Goal: Task Accomplishment & Management: Use online tool/utility

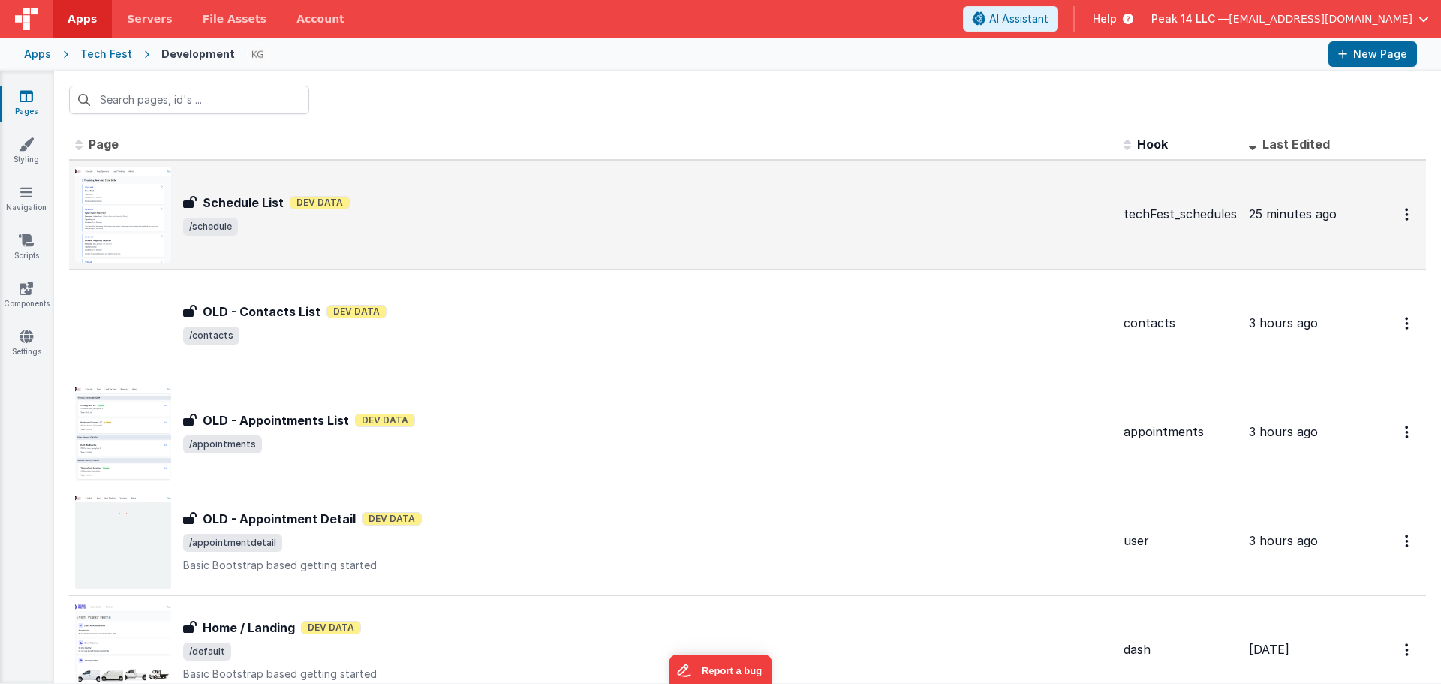
click at [267, 203] on h3 "Schedule List" at bounding box center [243, 203] width 81 height 18
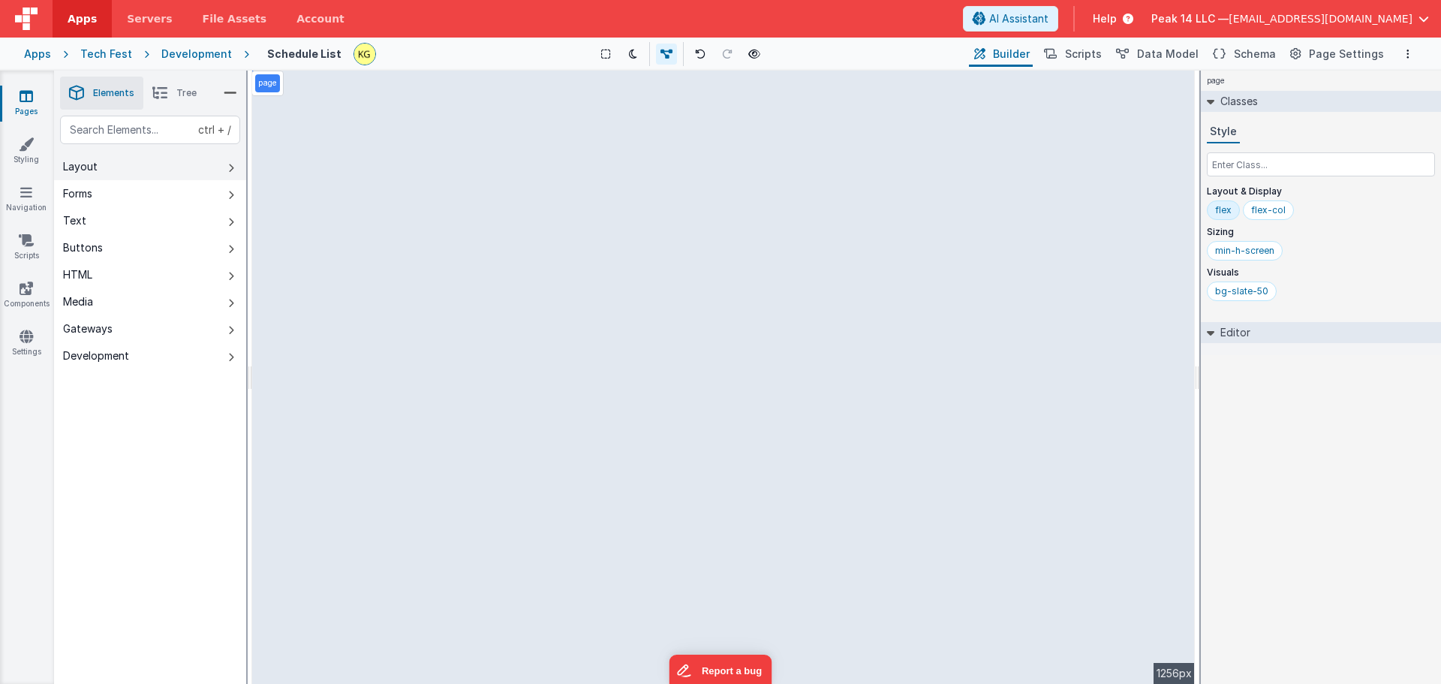
click at [140, 173] on button "Layout" at bounding box center [150, 166] width 192 height 27
click at [143, 202] on button "Forms" at bounding box center [150, 193] width 192 height 27
click at [143, 221] on button "Text" at bounding box center [150, 220] width 192 height 27
click at [143, 249] on button "Buttons" at bounding box center [150, 247] width 192 height 27
click at [146, 275] on button "HTML" at bounding box center [150, 274] width 192 height 27
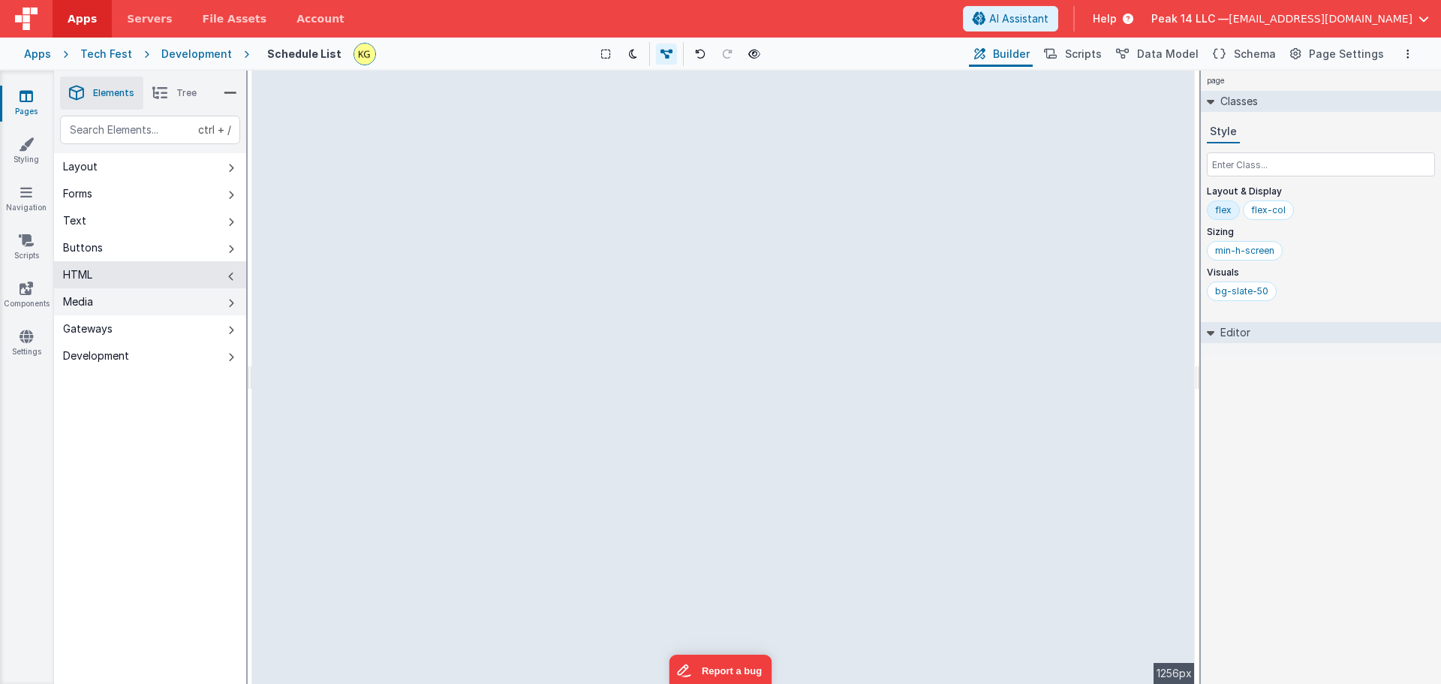
click at [143, 301] on button "Media" at bounding box center [150, 301] width 192 height 27
click at [137, 307] on button "Media" at bounding box center [150, 301] width 192 height 27
click at [38, 96] on link "Pages" at bounding box center [26, 104] width 54 height 30
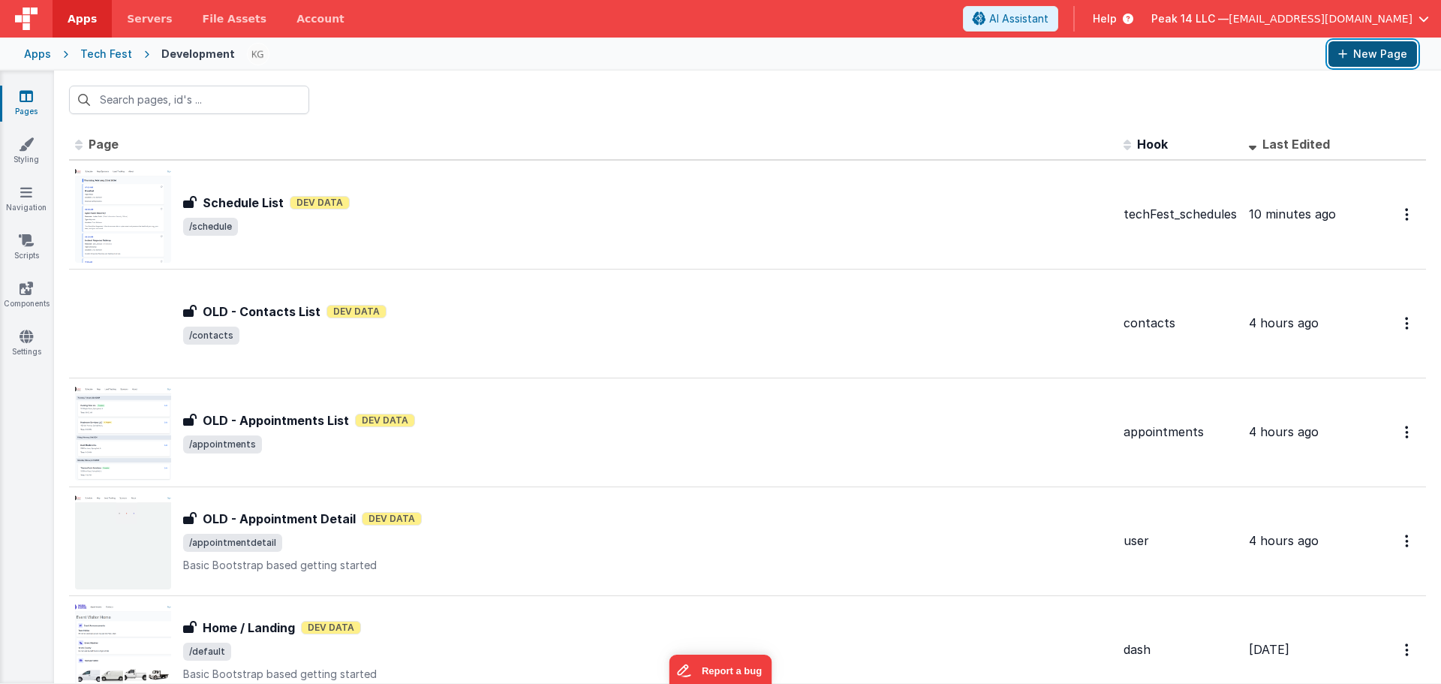
click at [1372, 53] on button "New Page" at bounding box center [1373, 54] width 89 height 26
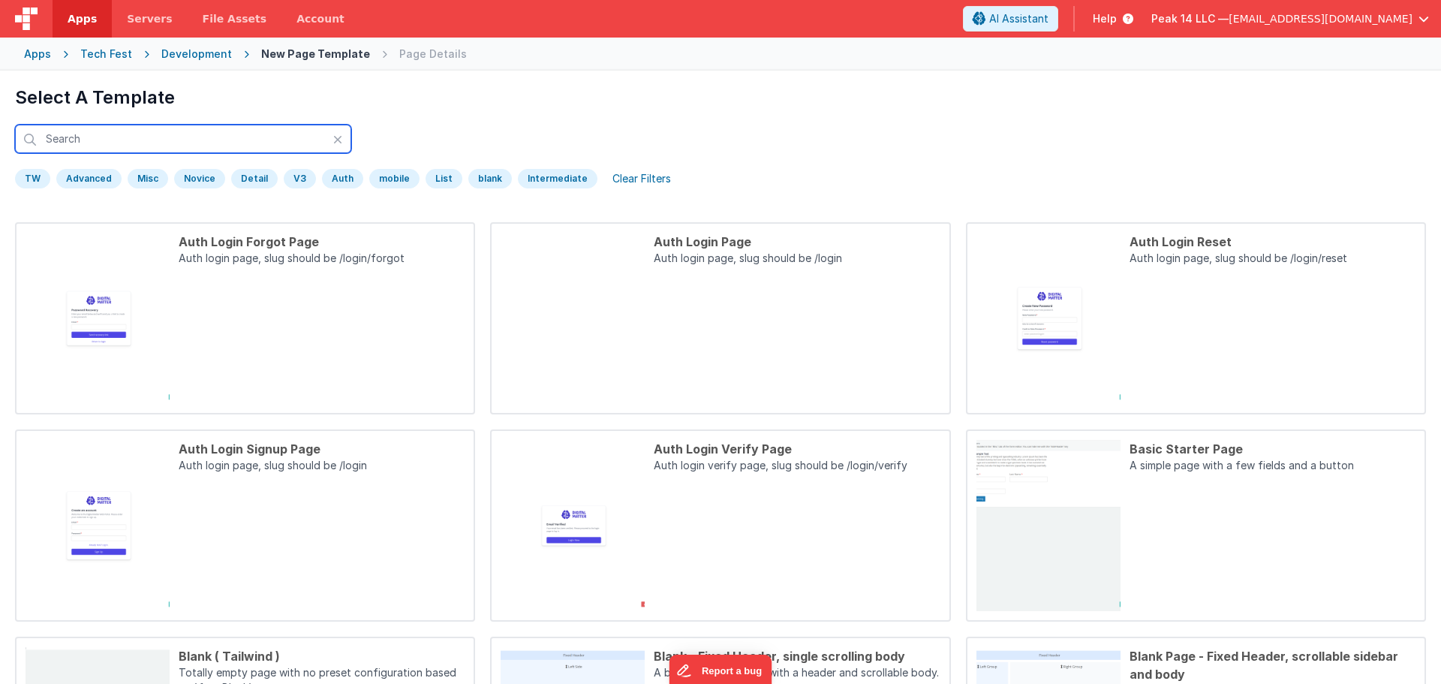
click at [175, 140] on input "text" at bounding box center [183, 139] width 336 height 29
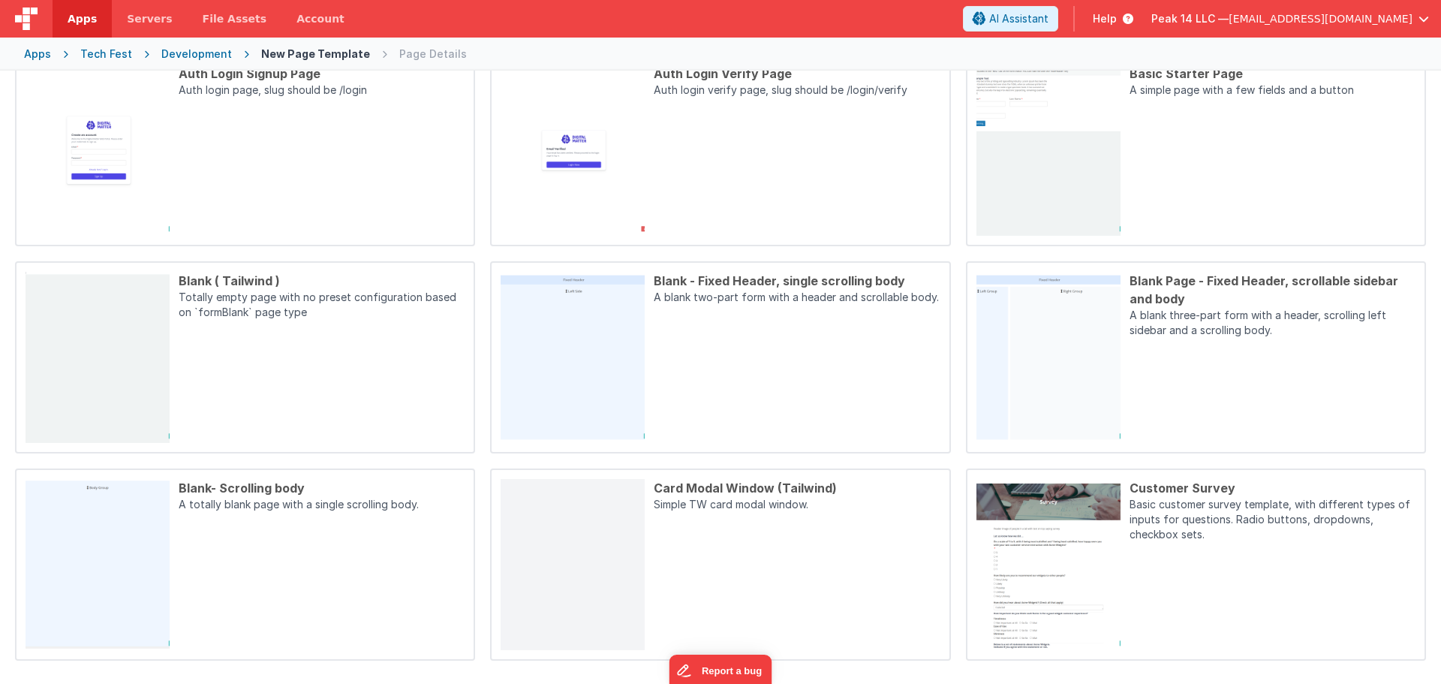
scroll to position [381, 0]
